Goal: Task Accomplishment & Management: Complete application form

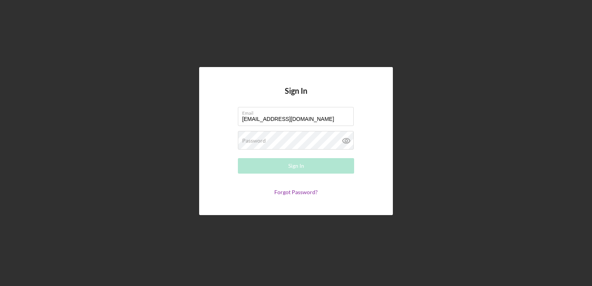
type input "[EMAIL_ADDRESS][DOMAIN_NAME]"
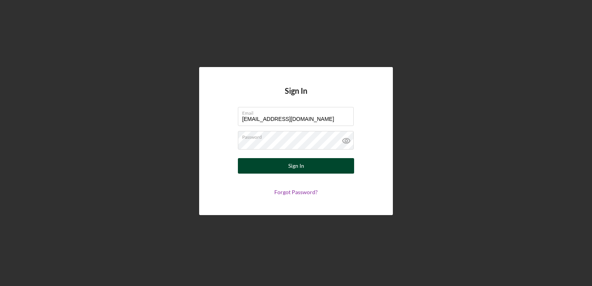
click at [324, 168] on button "Sign In" at bounding box center [296, 166] width 116 height 16
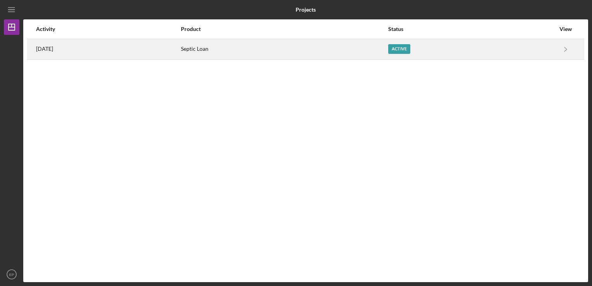
click at [410, 46] on div "Active" at bounding box center [399, 49] width 22 height 10
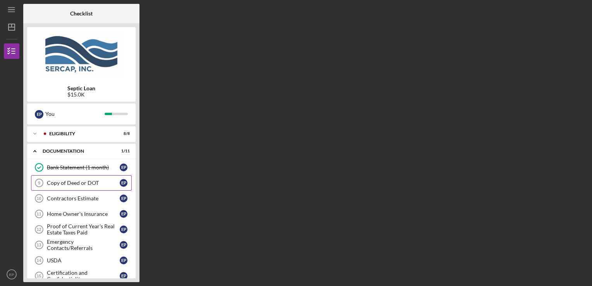
click at [92, 182] on div "Copy of Deed or DOT" at bounding box center [83, 183] width 73 height 6
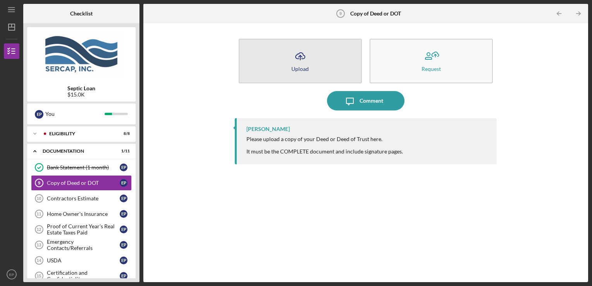
click at [314, 65] on button "Icon/Upload Upload" at bounding box center [300, 61] width 123 height 45
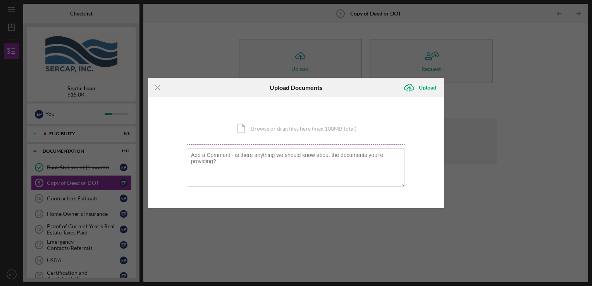
click at [298, 126] on div "Icon/Document Browse or drag files here (max 100MB total) Tap to choose files o…" at bounding box center [296, 129] width 219 height 32
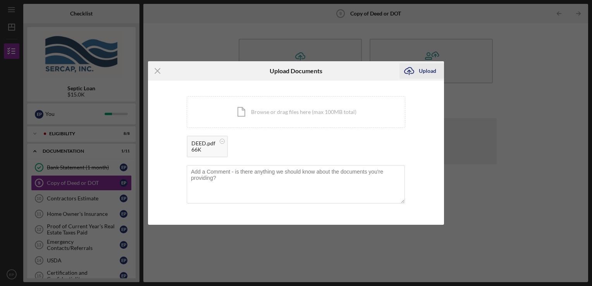
click at [431, 73] on div "Upload" at bounding box center [427, 71] width 17 height 16
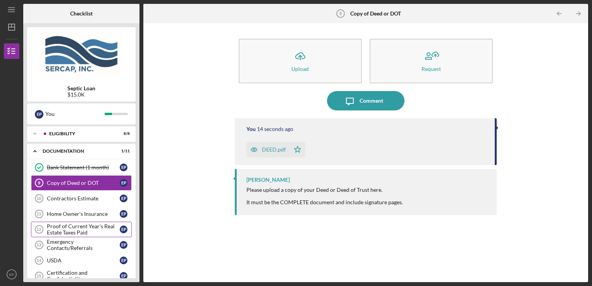
click at [77, 228] on div "Proof of Current Year's Real Estate Taxes Paid" at bounding box center [83, 229] width 73 height 12
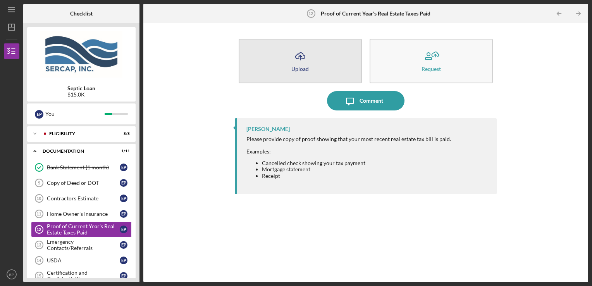
click at [319, 68] on button "Icon/Upload Upload" at bounding box center [300, 61] width 123 height 45
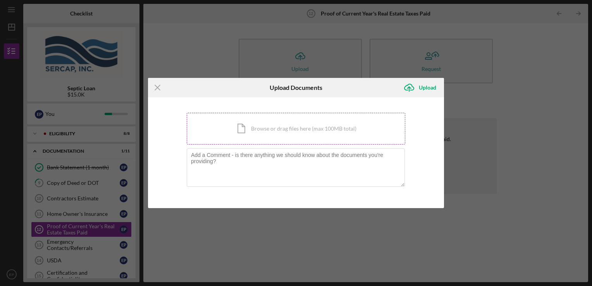
click at [275, 133] on div "Icon/Document Browse or drag files here (max 100MB total) Tap to choose files o…" at bounding box center [296, 129] width 219 height 32
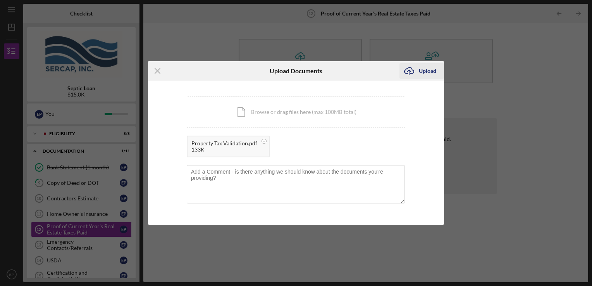
click at [426, 69] on div "Upload" at bounding box center [427, 71] width 17 height 16
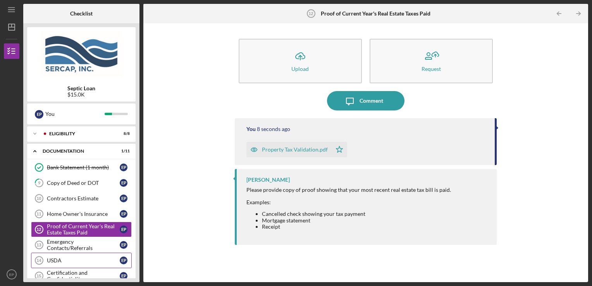
click at [64, 258] on div "USDA" at bounding box center [83, 260] width 73 height 6
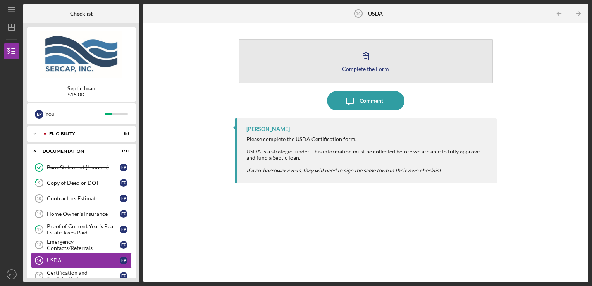
click at [375, 64] on button "Complete the Form Form" at bounding box center [366, 61] width 255 height 45
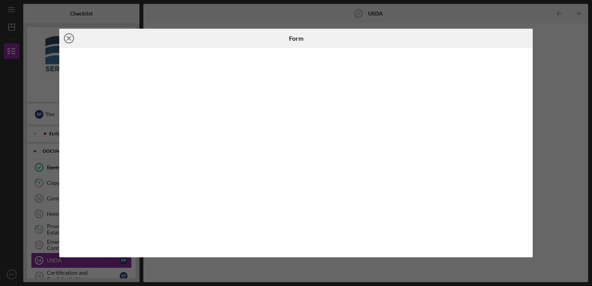
click at [71, 36] on icon "Icon/Close" at bounding box center [68, 38] width 19 height 19
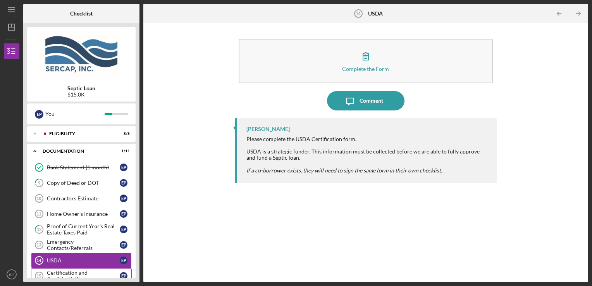
click at [72, 272] on div "Certification and Confidentiality" at bounding box center [83, 276] width 73 height 12
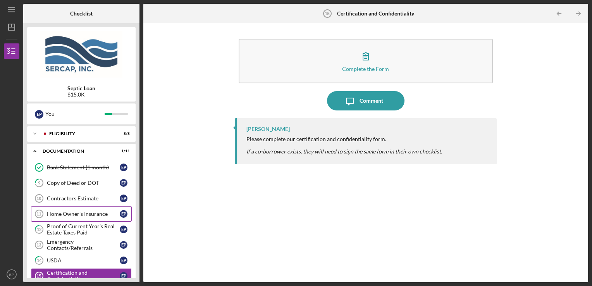
click at [65, 215] on div "Home Owner's Insurance" at bounding box center [83, 214] width 73 height 6
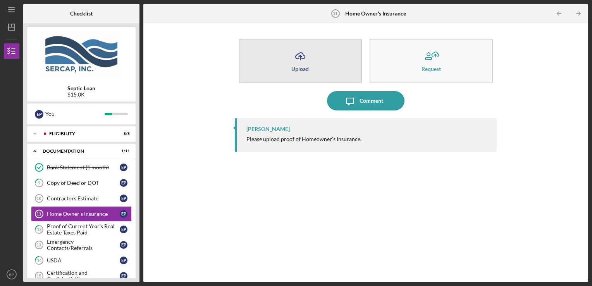
click at [317, 55] on button "Icon/Upload Upload" at bounding box center [300, 61] width 123 height 45
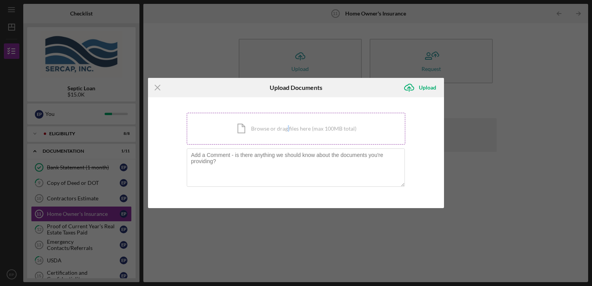
click at [288, 131] on div "Icon/Document Browse or drag files here (max 100MB total) Tap to choose files o…" at bounding box center [296, 129] width 219 height 32
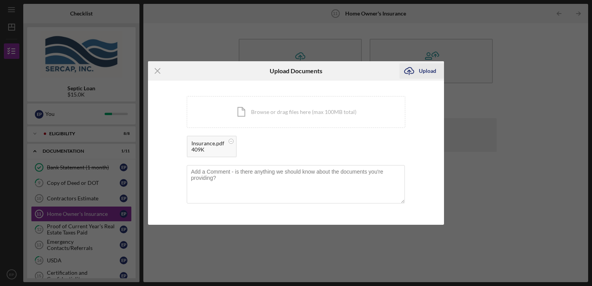
click at [436, 71] on button "Icon/Upload Upload" at bounding box center [422, 71] width 45 height 16
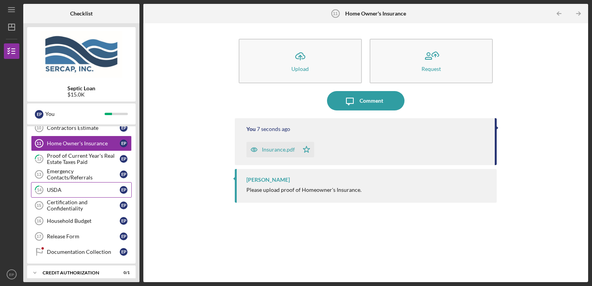
scroll to position [78, 0]
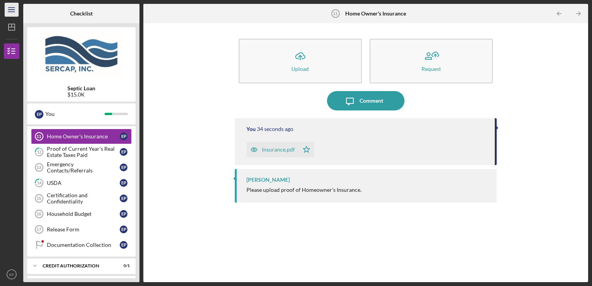
click at [14, 8] on icon "Icon/Menu" at bounding box center [11, 9] width 17 height 17
